Goal: Obtain resource: Download file/media

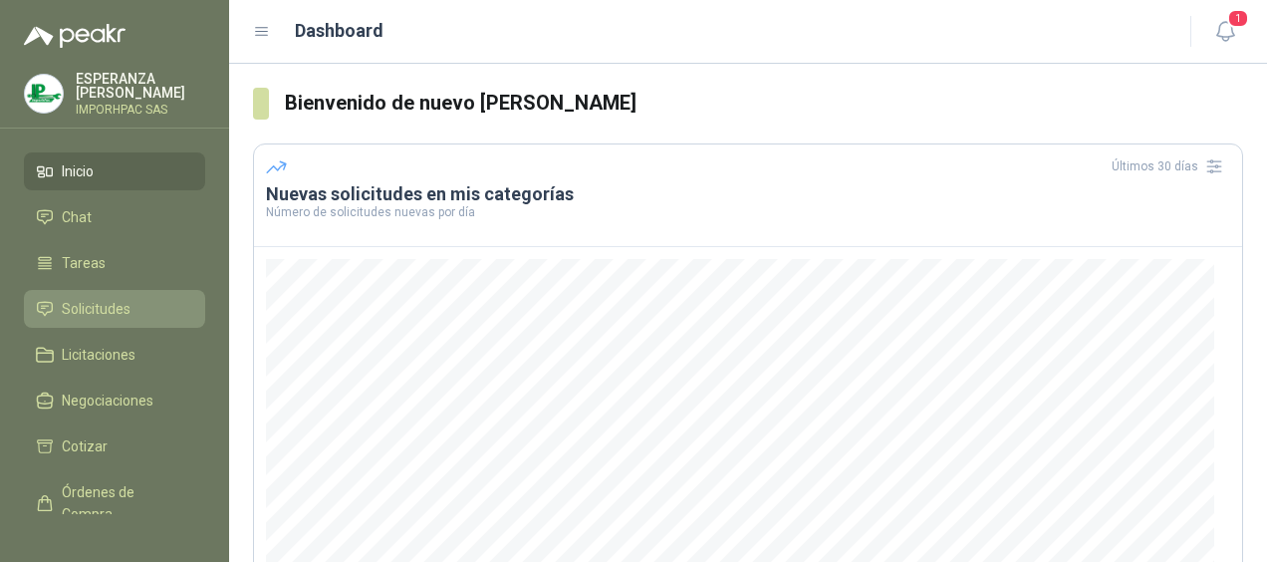
click at [76, 311] on span "Solicitudes" at bounding box center [96, 309] width 69 height 22
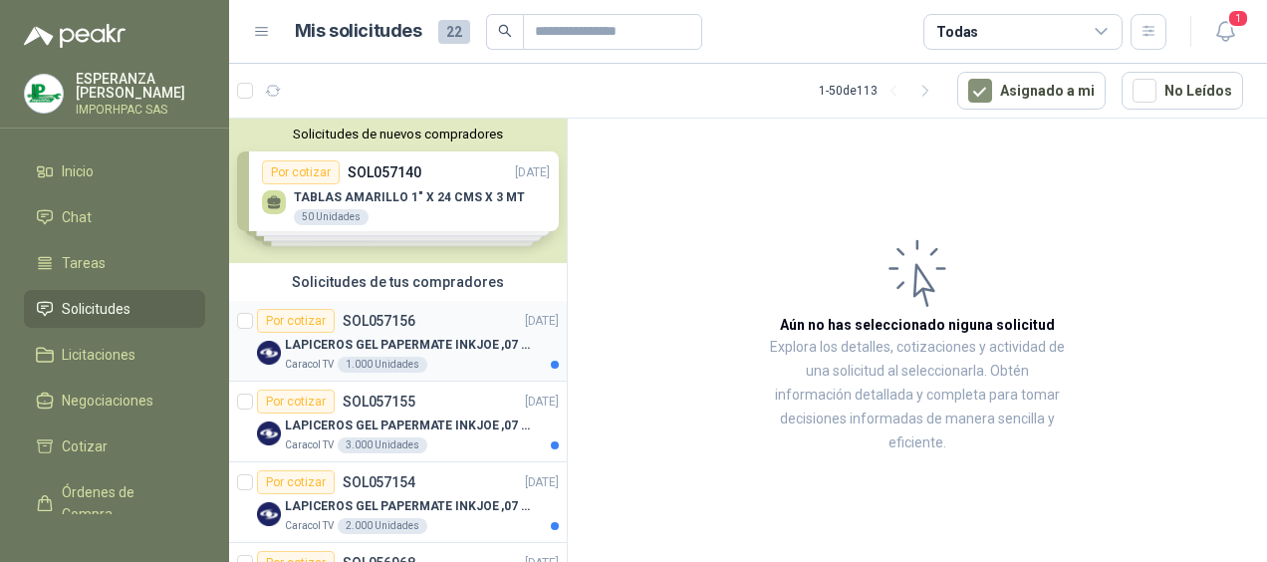
click at [307, 320] on div "Por cotizar" at bounding box center [296, 321] width 78 height 24
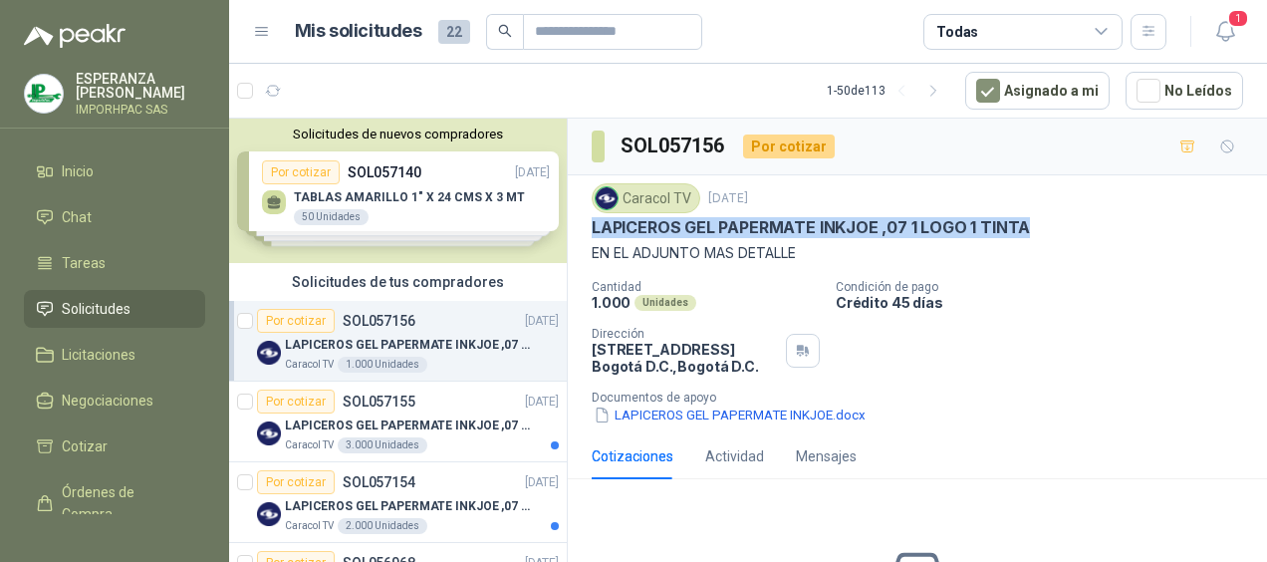
drag, startPoint x: 591, startPoint y: 220, endPoint x: 1038, endPoint y: 231, distance: 447.5
click at [1038, 231] on div "Caracol TV [DATE] LAPICEROS GEL PAPERMATE INKJOE ,07 1 LOGO 1 TINTA EN EL ADJUN…" at bounding box center [917, 304] width 699 height 258
click at [606, 411] on icon "button" at bounding box center [602, 415] width 17 height 17
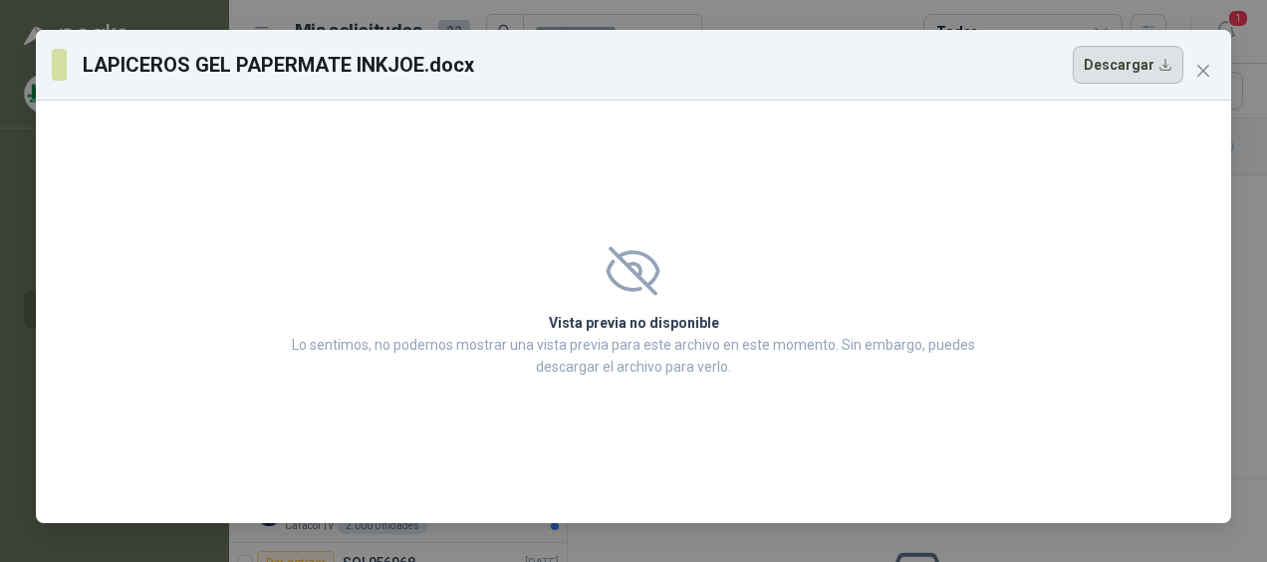
click at [1116, 64] on button "Descargar" at bounding box center [1128, 65] width 111 height 38
